Goal: Entertainment & Leisure: Browse casually

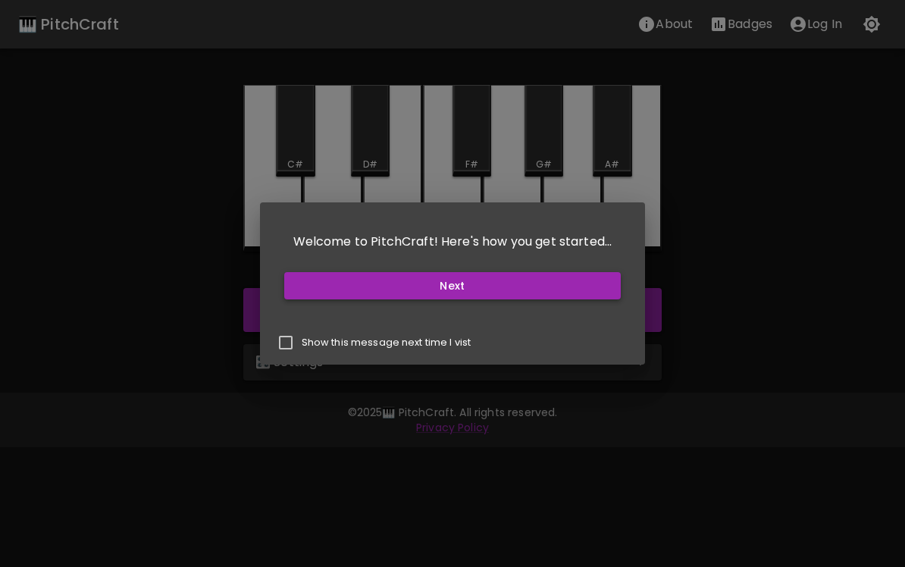
click at [375, 291] on button "Next" at bounding box center [452, 286] width 337 height 28
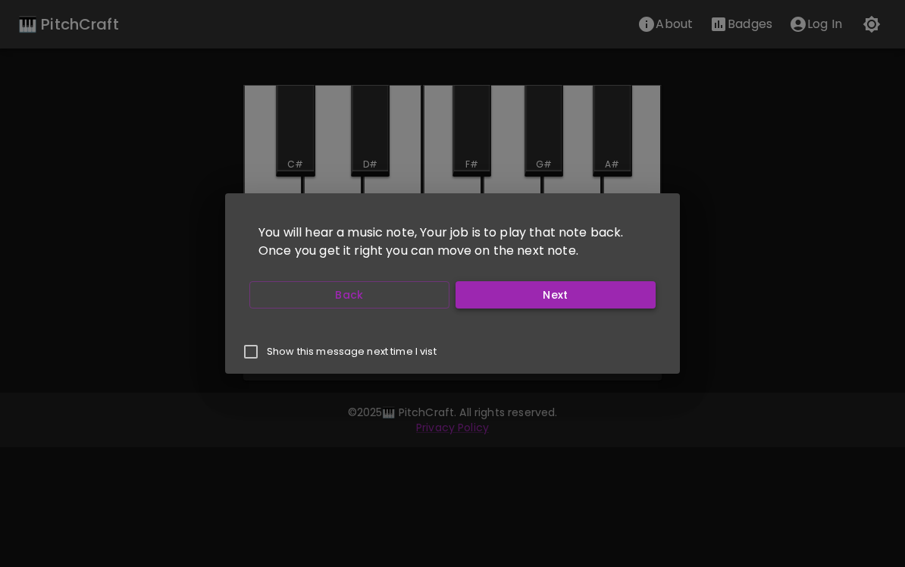
click at [517, 291] on button "Next" at bounding box center [556, 295] width 200 height 28
click at [507, 295] on button "Next" at bounding box center [556, 295] width 200 height 28
click at [570, 297] on button "Next" at bounding box center [556, 295] width 200 height 28
click at [579, 296] on button "Start Playing" at bounding box center [556, 295] width 200 height 28
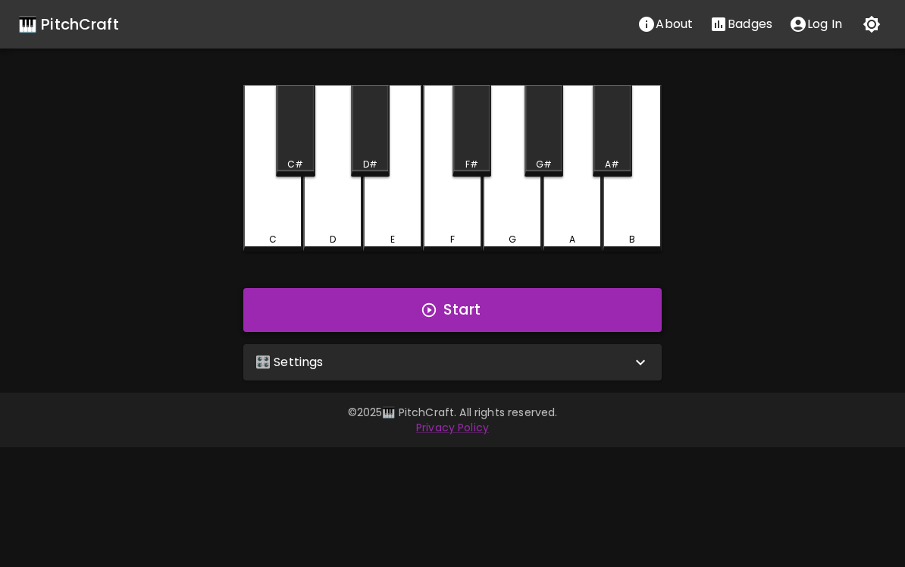
click at [401, 312] on button "Start" at bounding box center [452, 310] width 419 height 44
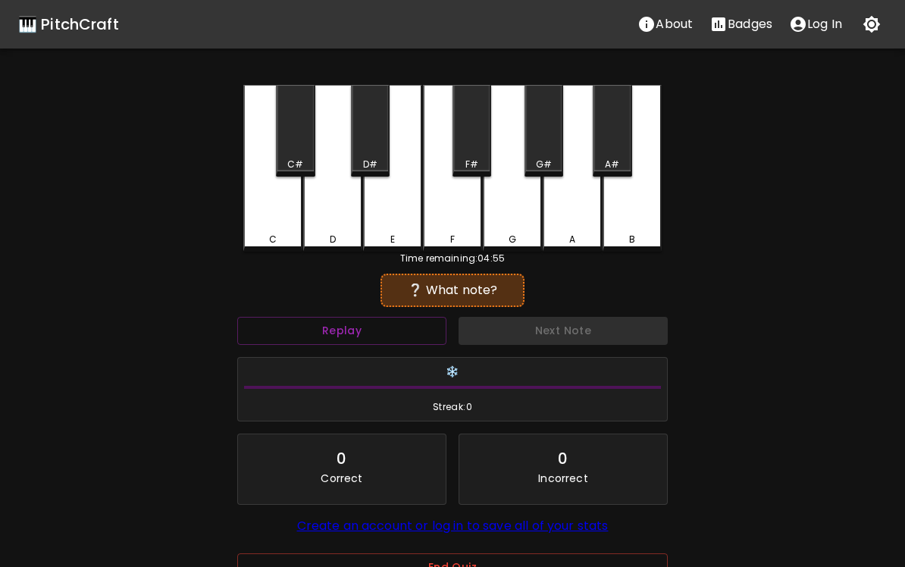
click at [446, 299] on div "❔ What note?" at bounding box center [452, 290] width 128 height 18
click at [390, 341] on button "Replay" at bounding box center [341, 331] width 209 height 28
click at [344, 324] on button "Replay" at bounding box center [341, 331] width 209 height 28
click at [350, 330] on button "Replay" at bounding box center [341, 331] width 209 height 28
click at [327, 331] on button "Replay" at bounding box center [341, 331] width 209 height 28
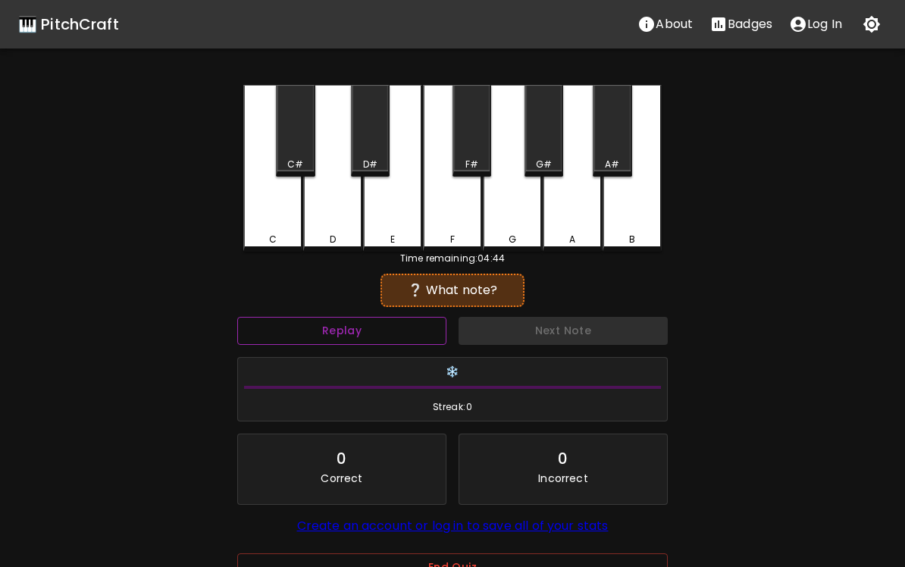
click at [346, 334] on button "Replay" at bounding box center [341, 331] width 209 height 28
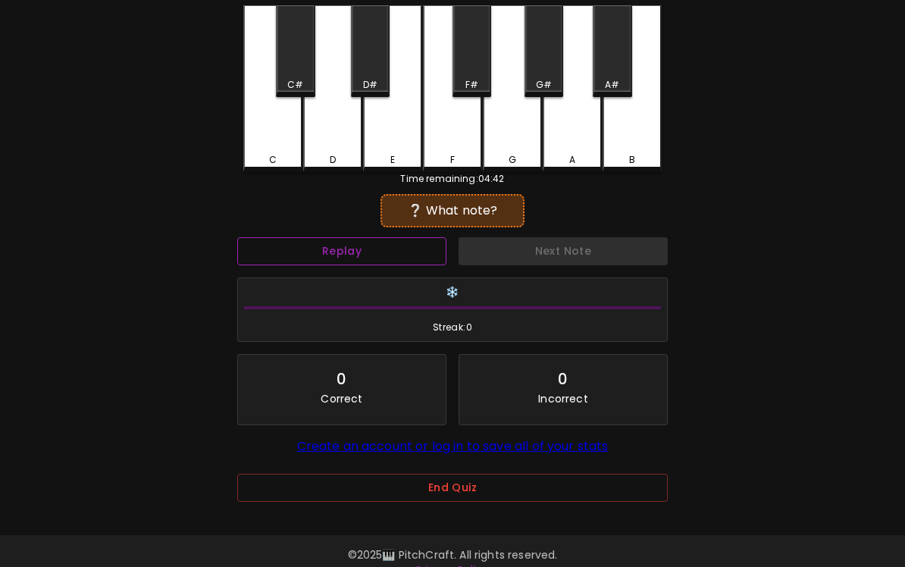
scroll to position [78, 0]
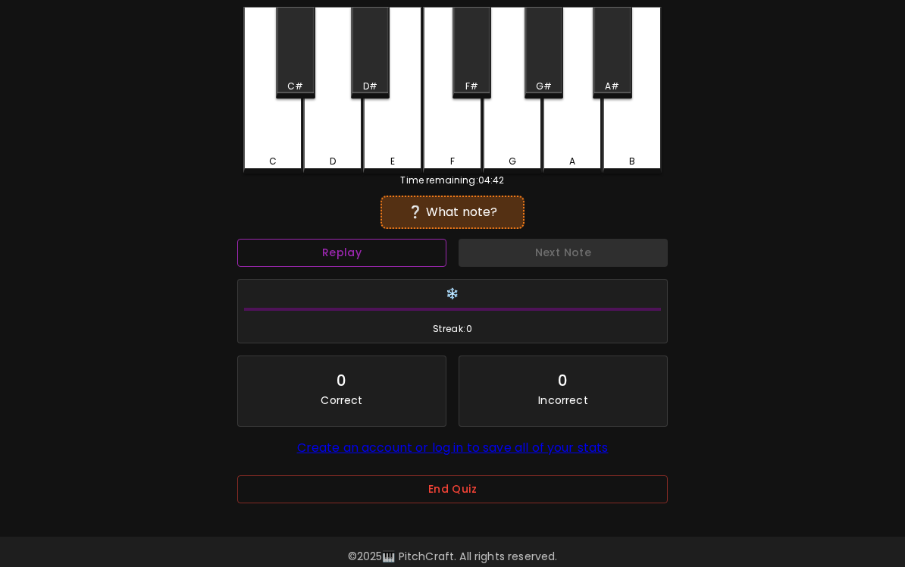
click at [386, 239] on button "Replay" at bounding box center [341, 253] width 209 height 28
click at [377, 239] on button "Replay" at bounding box center [341, 253] width 209 height 28
click at [354, 245] on button "Replay" at bounding box center [341, 253] width 209 height 28
click at [349, 242] on button "Replay" at bounding box center [341, 253] width 209 height 28
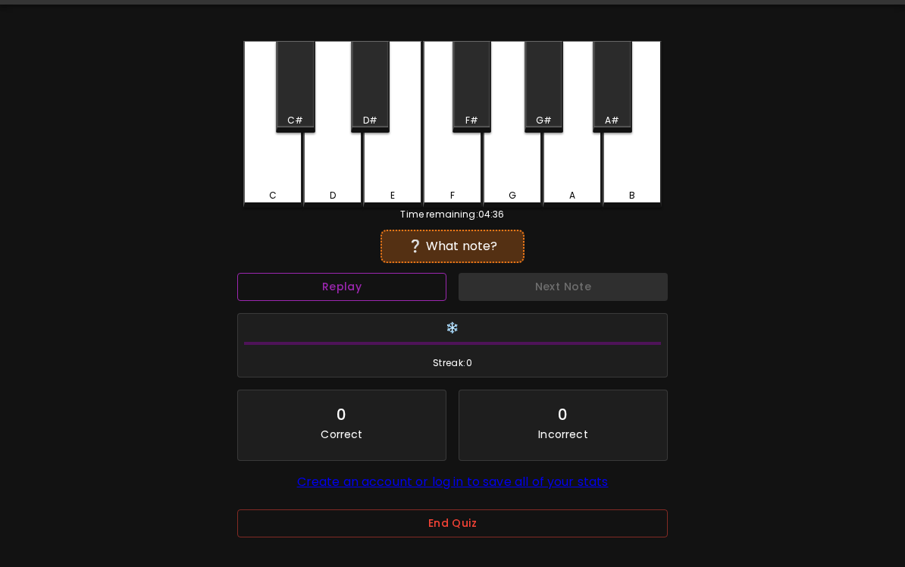
scroll to position [0, 0]
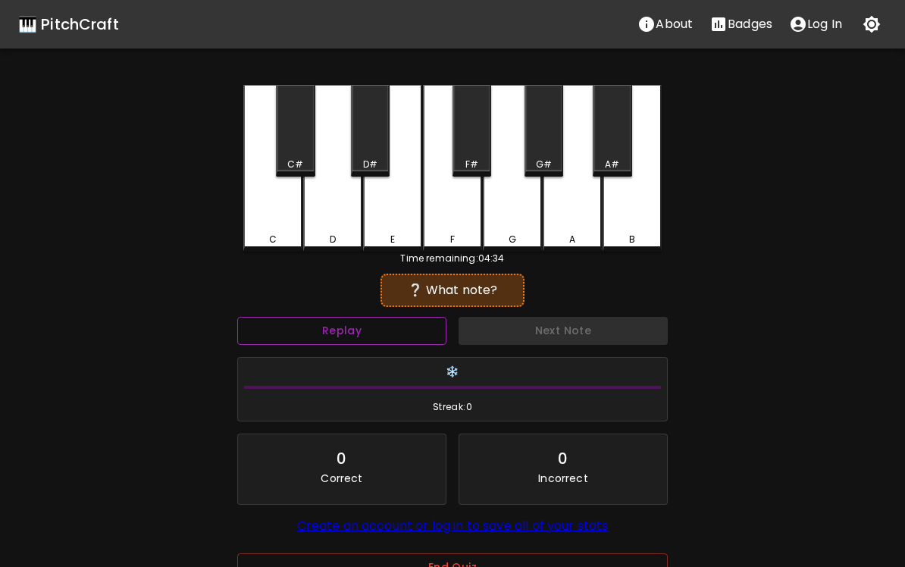
click at [671, 29] on p "About" at bounding box center [674, 24] width 37 height 18
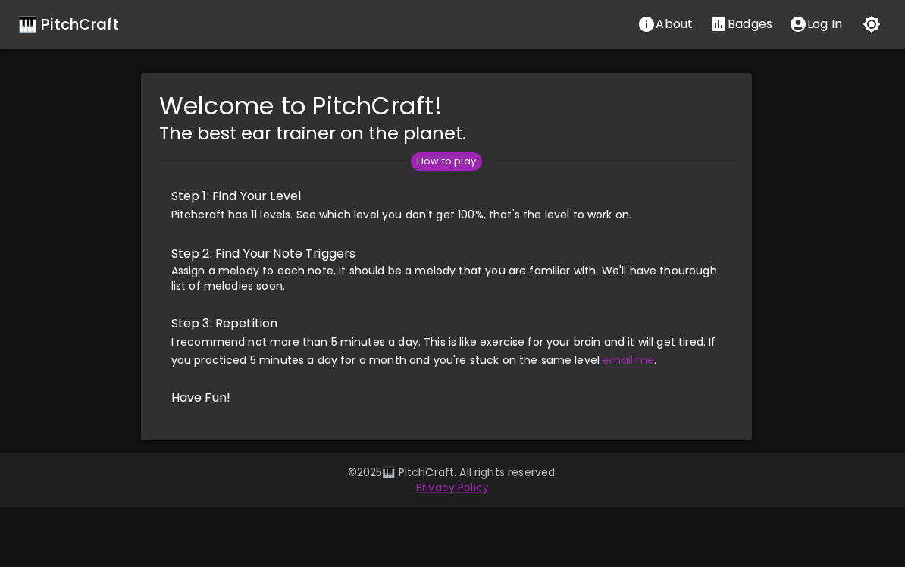
click at [670, 29] on p "About" at bounding box center [674, 24] width 37 height 18
click at [328, 359] on span "I recommend not more than 5 minutes a day. This is like exercise for your brain…" at bounding box center [443, 350] width 545 height 33
click at [77, 135] on div "Welcome to PitchCraft! The best ear trainer on the planet. How to play Step 1: …" at bounding box center [446, 257] width 917 height 368
click at [751, 20] on p "Badges" at bounding box center [750, 24] width 45 height 18
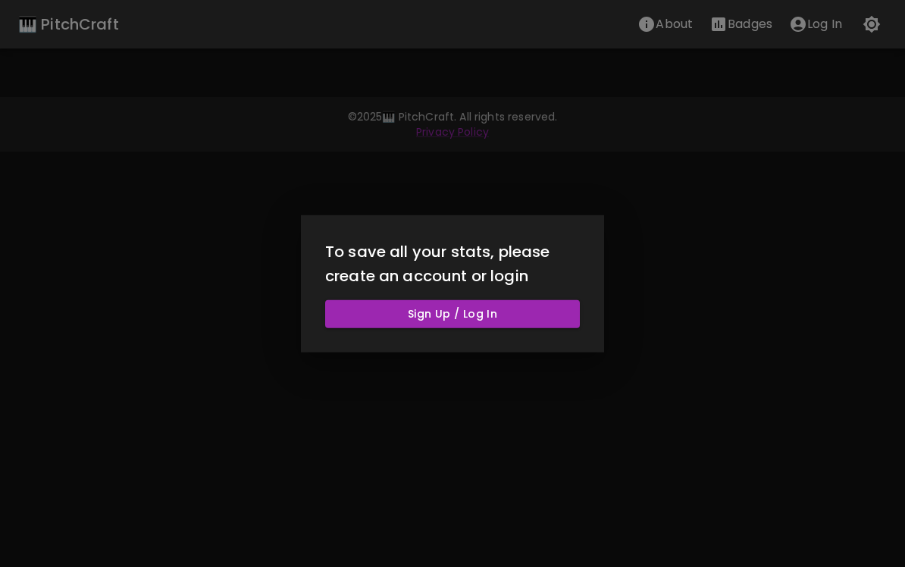
click at [626, 96] on div at bounding box center [452, 283] width 905 height 567
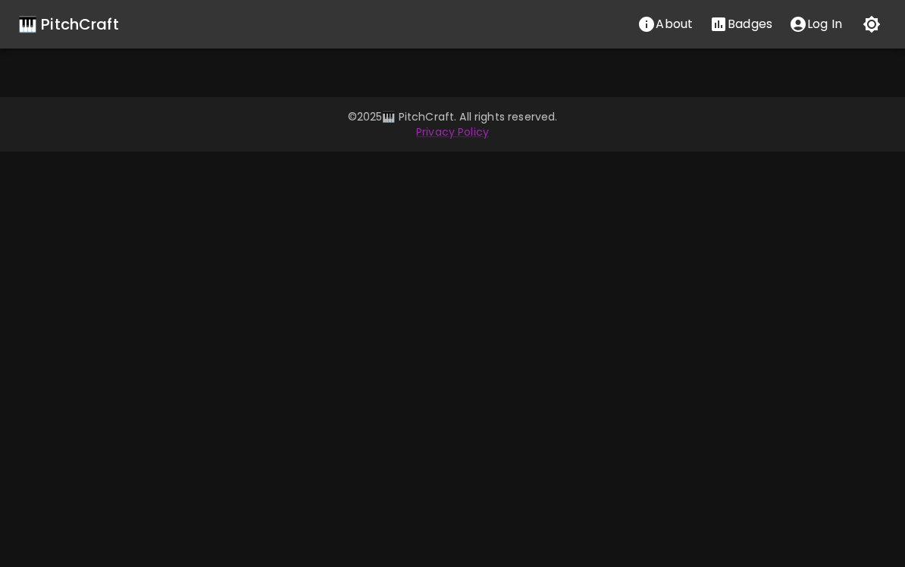
click at [676, 25] on p "About" at bounding box center [674, 24] width 37 height 18
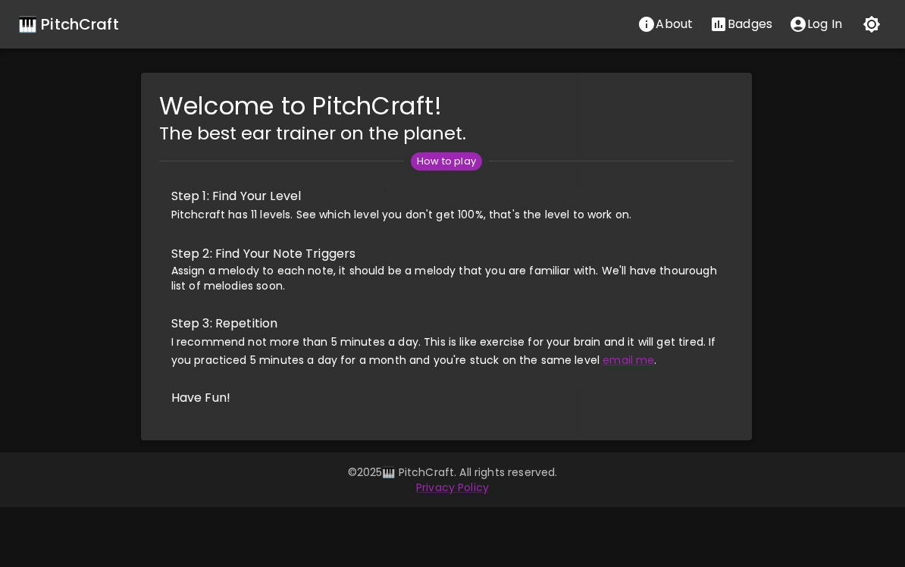
click at [610, 344] on span "I recommend not more than 5 minutes a day. This is like exercise for your brain…" at bounding box center [443, 350] width 545 height 33
click at [619, 358] on link "email me" at bounding box center [629, 360] width 52 height 15
click at [62, 6] on div "🎹 PitchCraft About Badges Log In" at bounding box center [452, 24] width 905 height 49
click at [101, 24] on div "🎹 PitchCraft" at bounding box center [68, 24] width 101 height 24
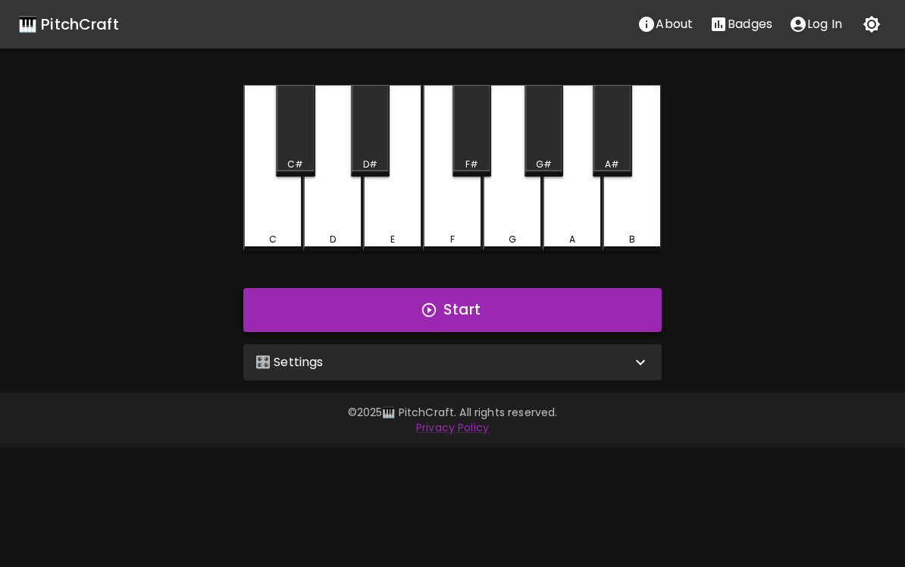
click at [459, 319] on button "Start" at bounding box center [452, 310] width 419 height 44
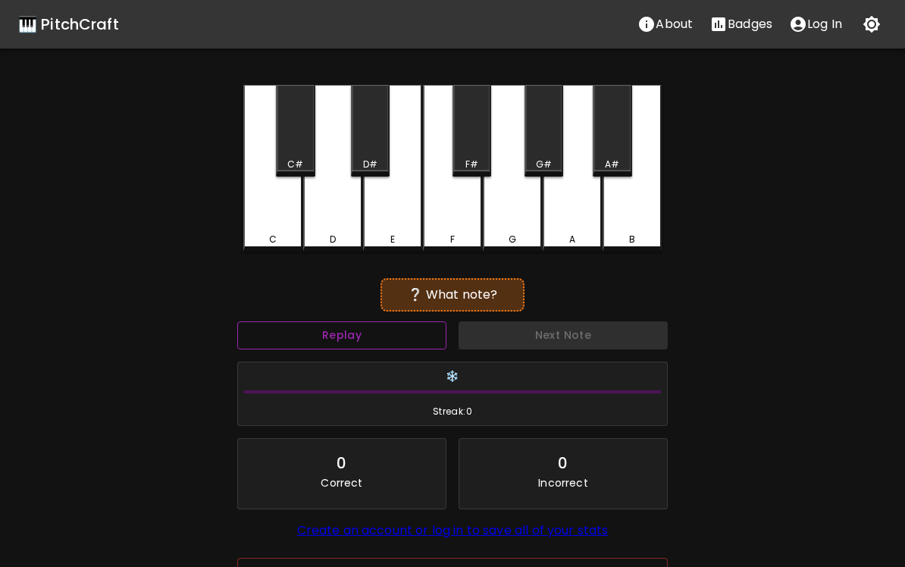
click at [365, 330] on button "Replay" at bounding box center [341, 335] width 209 height 28
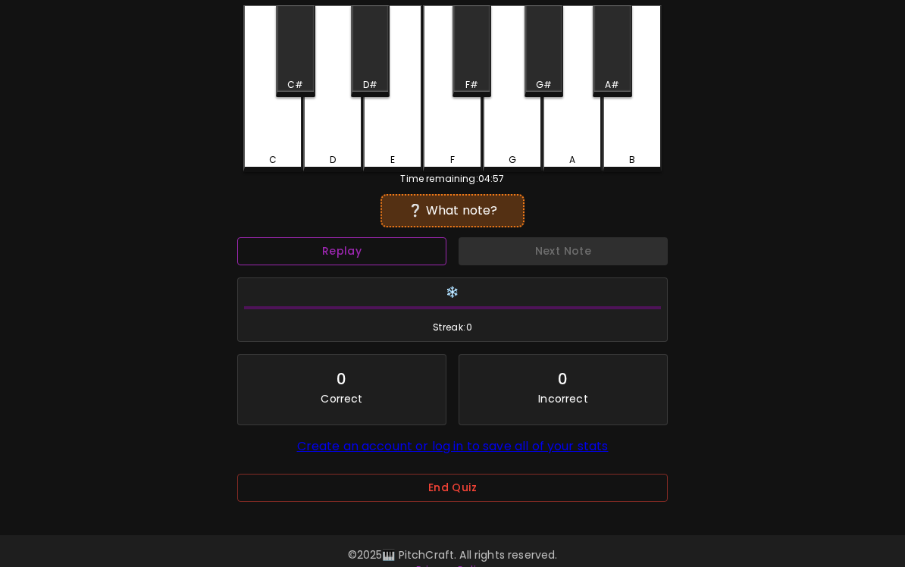
scroll to position [78, 0]
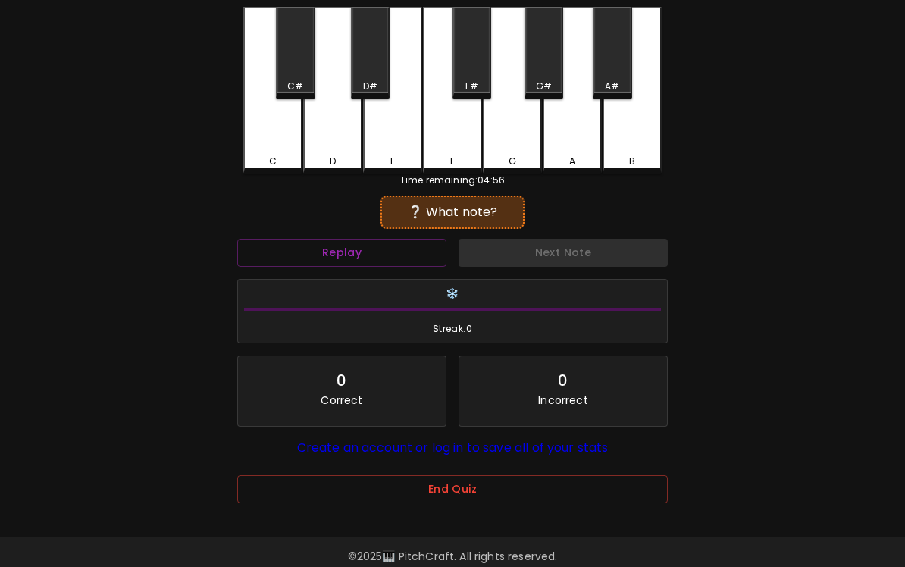
click at [448, 208] on div "❔ What note?" at bounding box center [452, 212] width 128 height 18
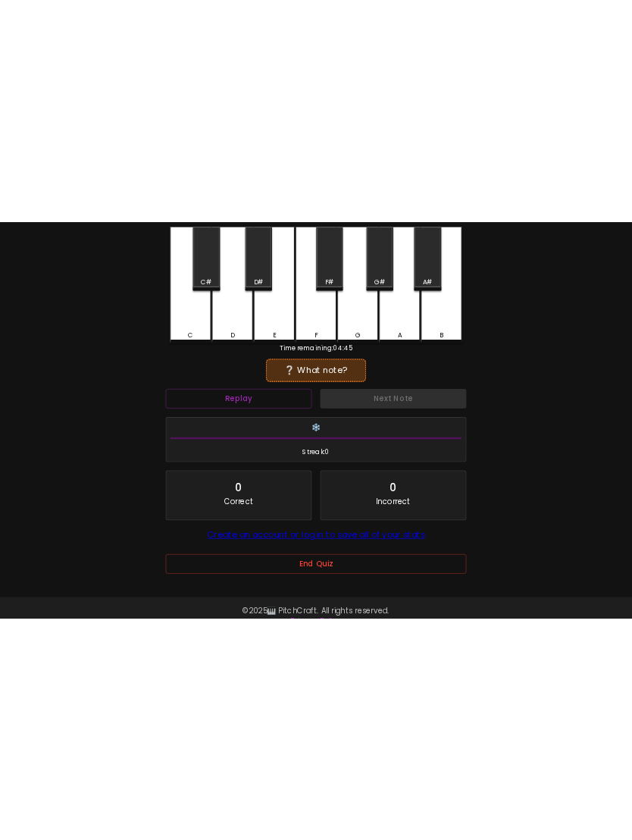
scroll to position [0, 0]
